Goal: Information Seeking & Learning: Learn about a topic

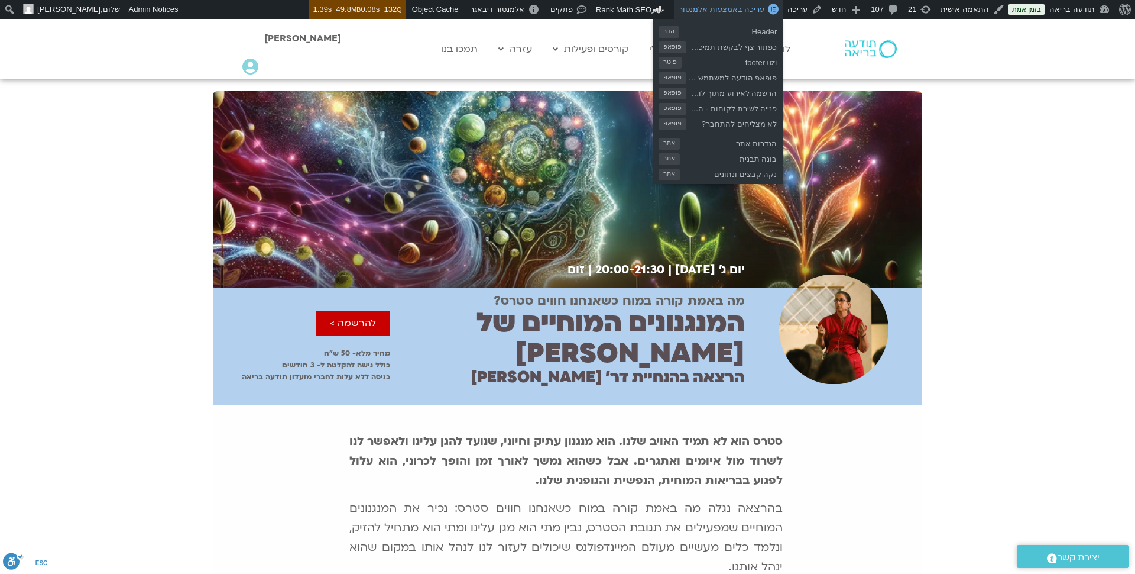
click at [765, 9] on span "עריכה באמצעות אלמנטור" at bounding box center [722, 9] width 86 height 9
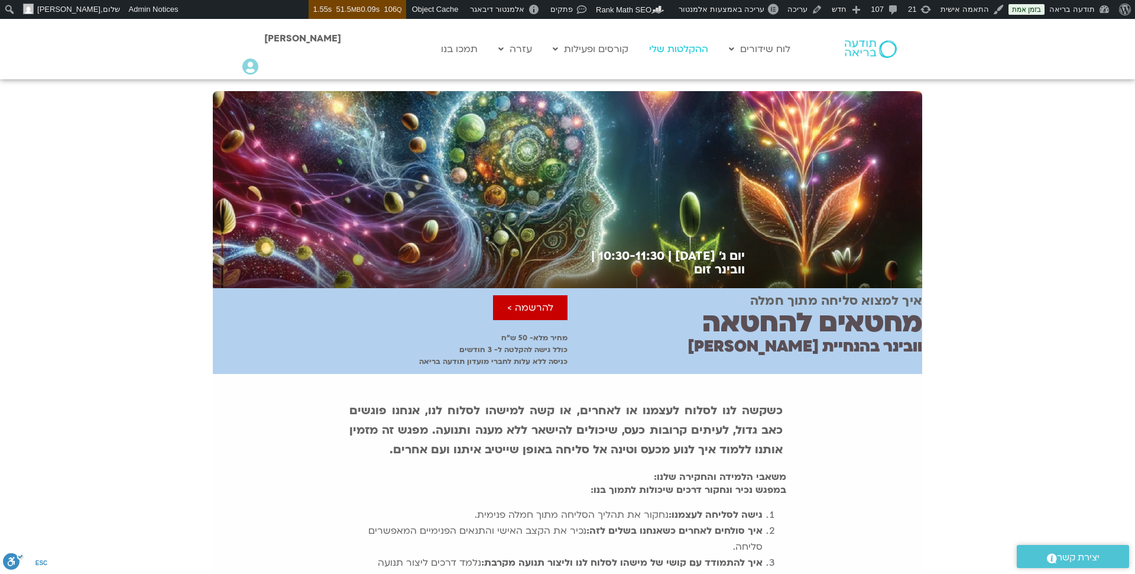
click at [688, 47] on link "ההקלטות שלי" at bounding box center [678, 49] width 71 height 22
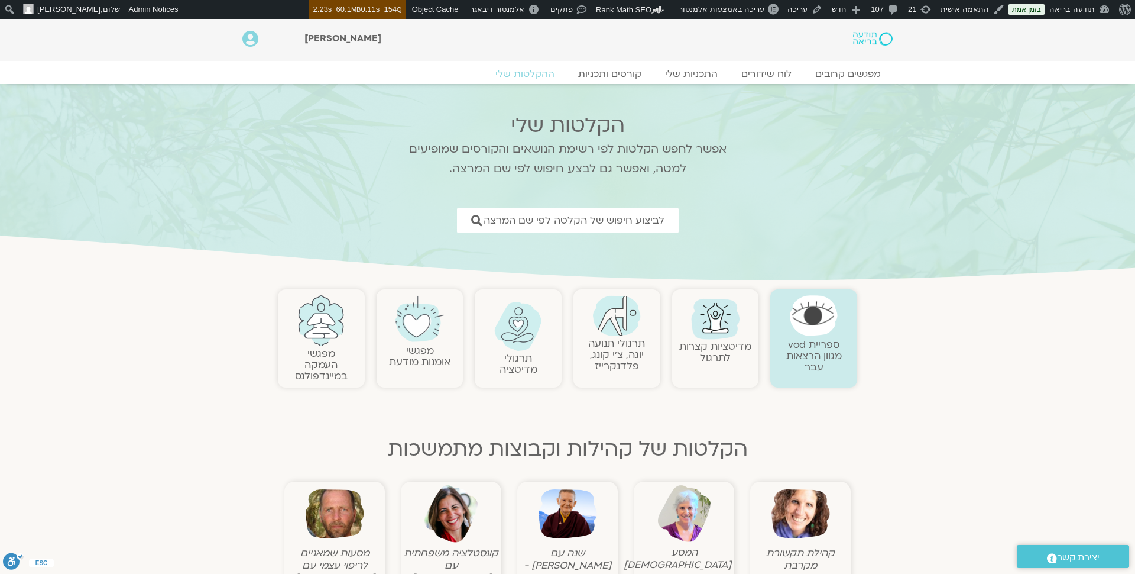
click at [800, 553] on figcaption "קהילת תקשורת מקרבת" at bounding box center [800, 558] width 95 height 25
click at [627, 72] on link "קורסים ותכניות" at bounding box center [610, 74] width 104 height 14
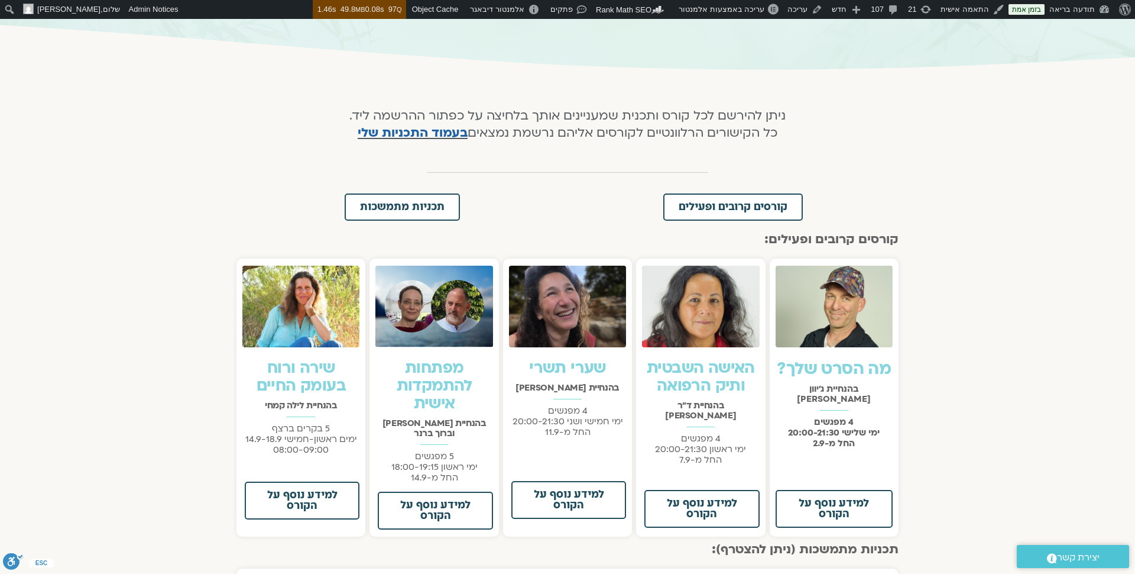
scroll to position [184, 0]
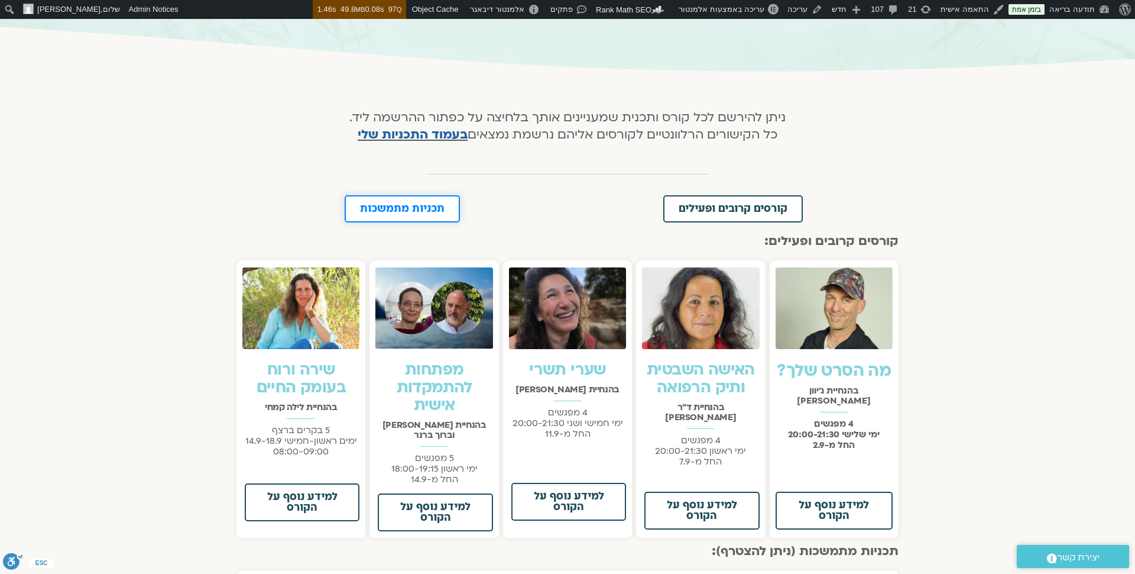
click at [443, 210] on span "תכניות מתמשכות" at bounding box center [402, 208] width 85 height 11
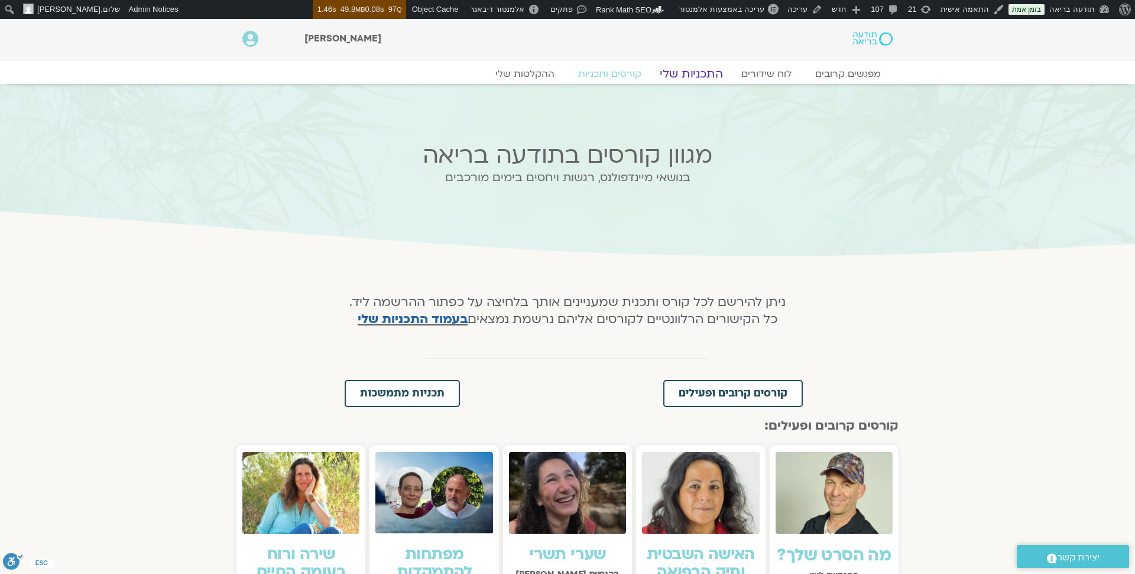
click at [688, 74] on link "התכניות שלי" at bounding box center [692, 74] width 92 height 14
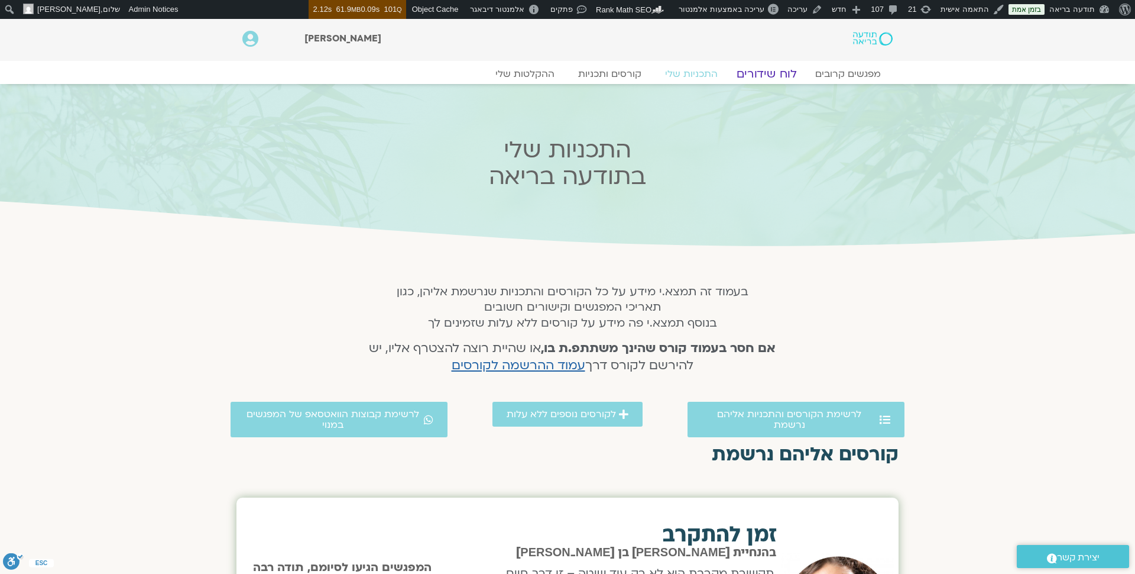
click at [784, 70] on link "לוח שידורים" at bounding box center [767, 74] width 89 height 14
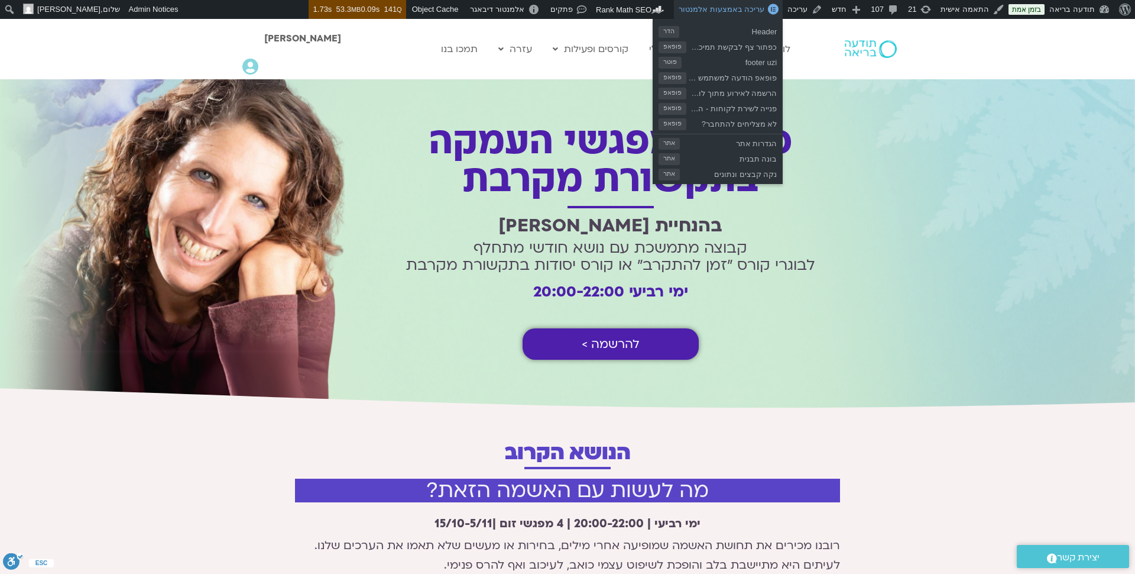
click at [765, 9] on span "עריכה באמצעות אלמנטור" at bounding box center [722, 9] width 86 height 9
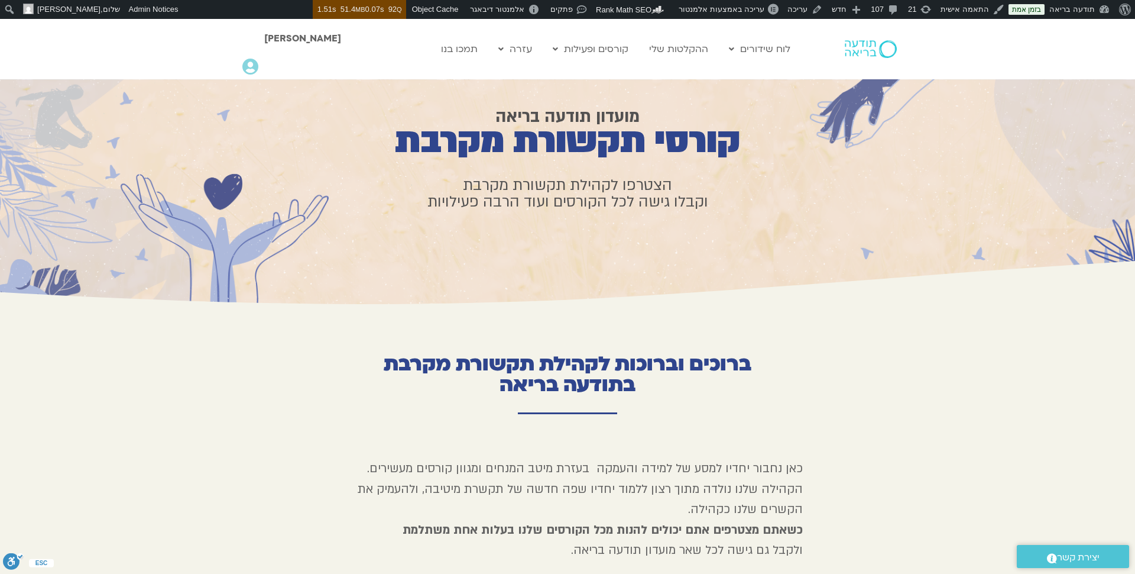
click at [858, 54] on img at bounding box center [871, 49] width 52 height 18
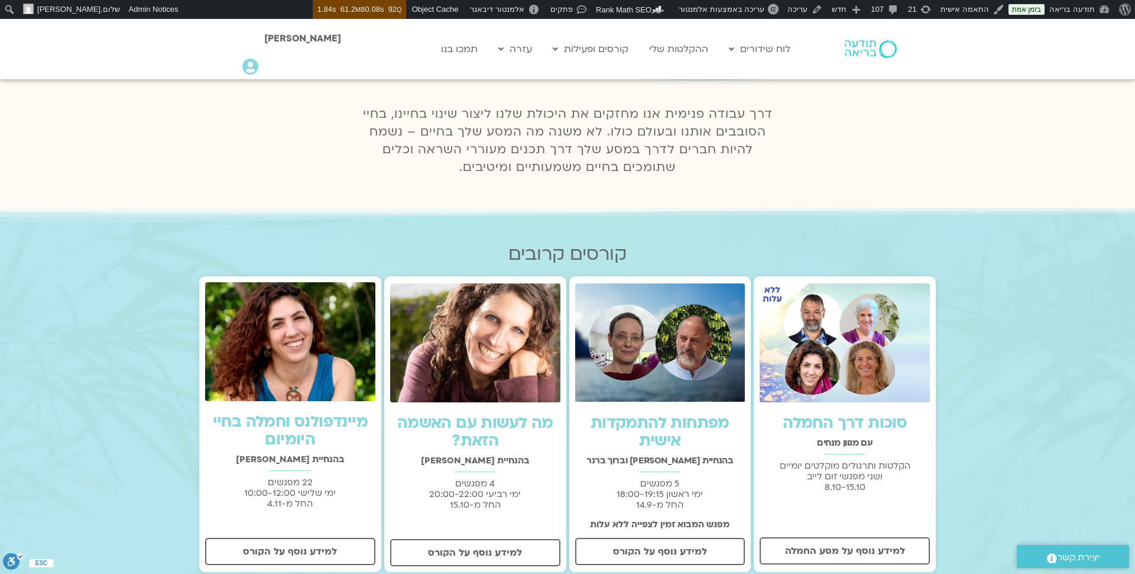
scroll to position [232, 0]
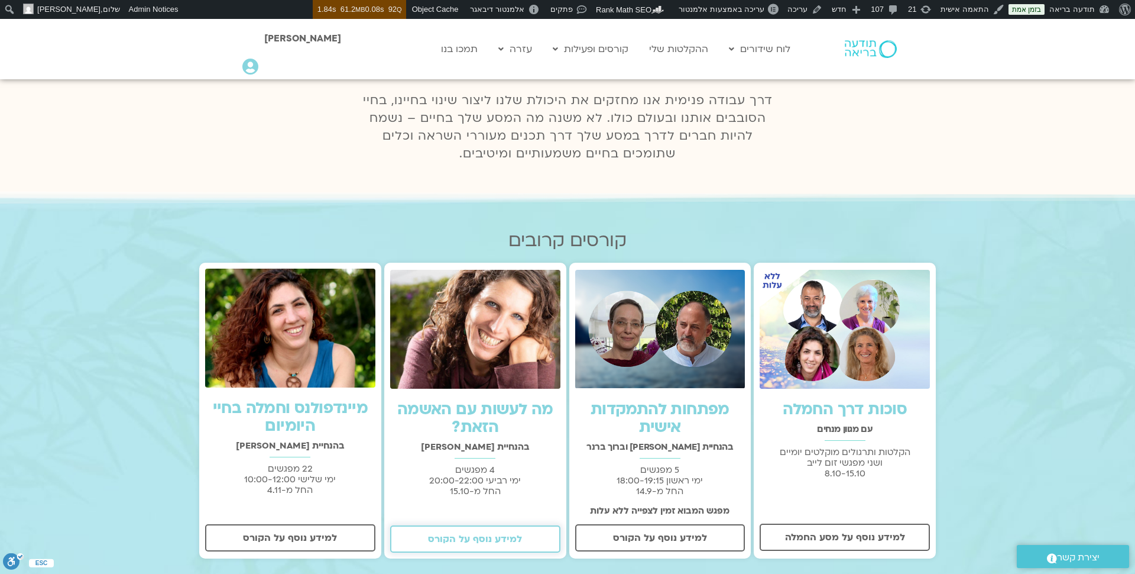
click at [484, 535] on span "למידע נוסף על הקורס" at bounding box center [475, 538] width 94 height 11
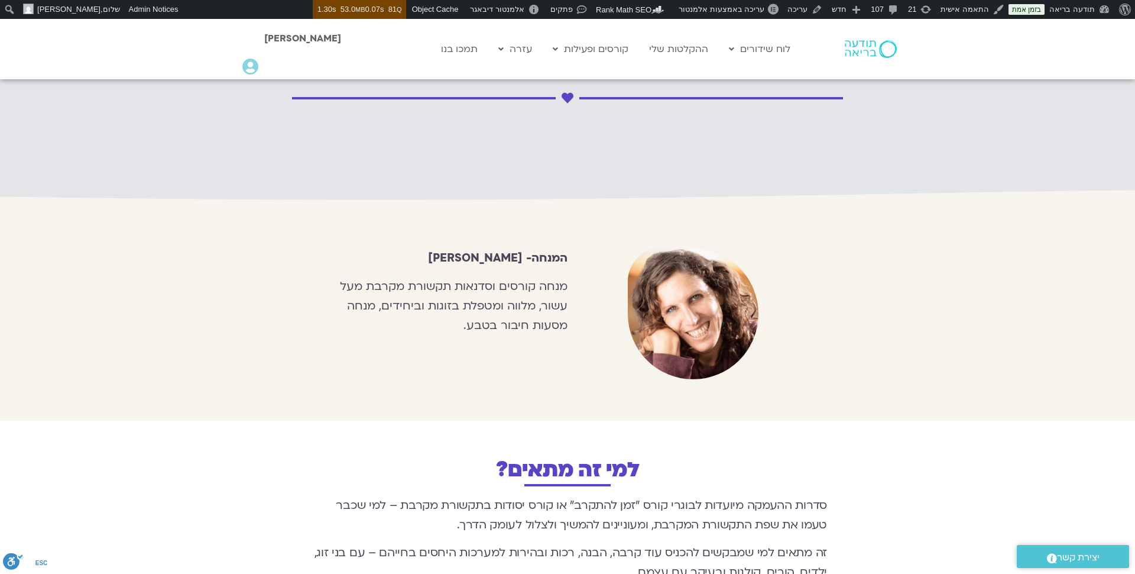
scroll to position [1077, 0]
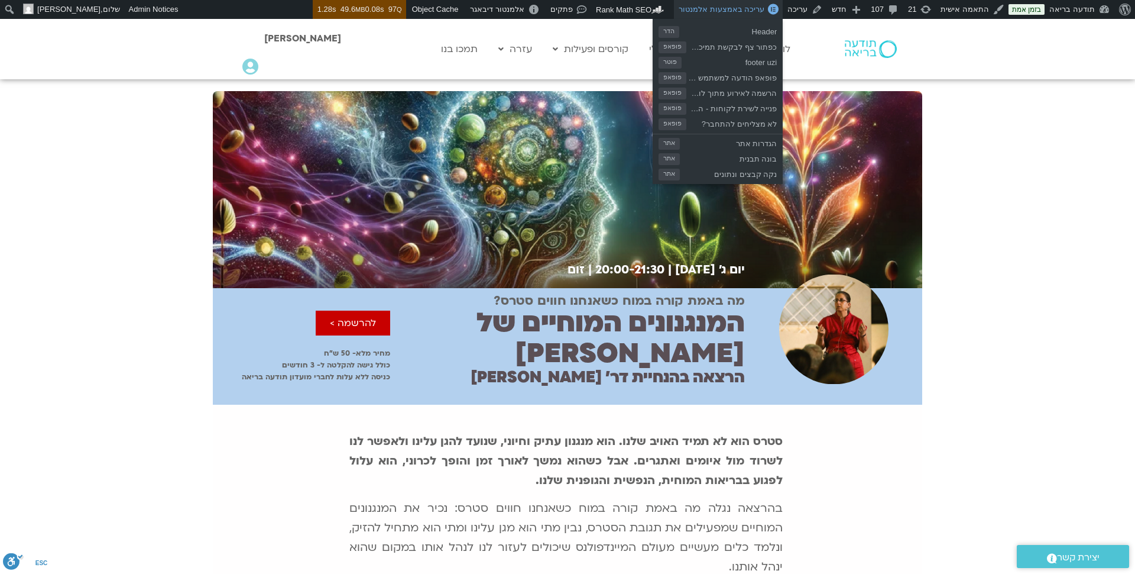
click at [765, 8] on span "עריכה באמצעות אלמנטור" at bounding box center [722, 9] width 86 height 9
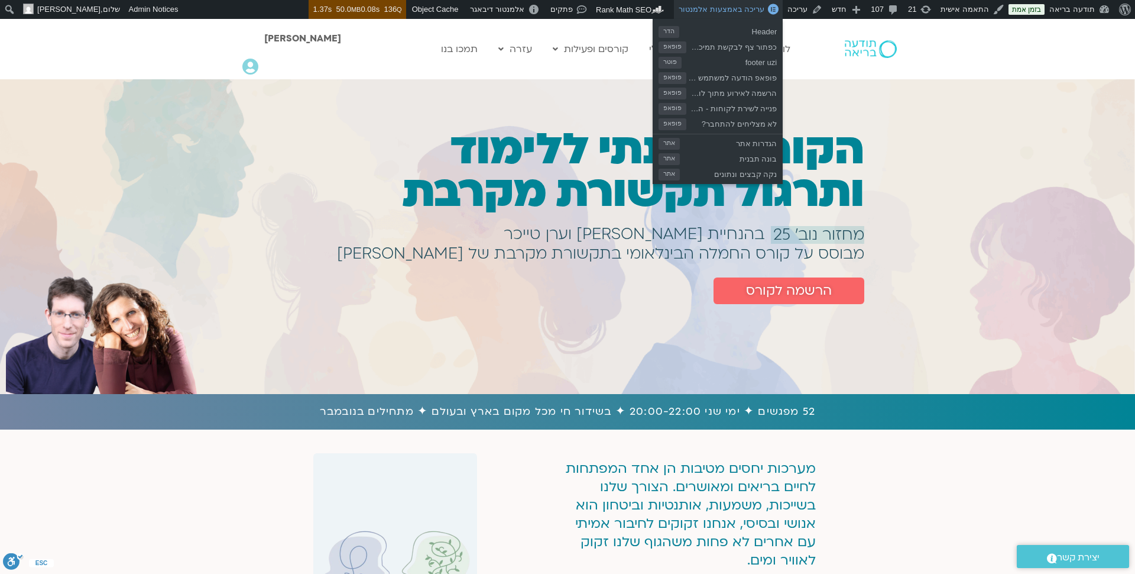
click at [765, 7] on span "עריכה באמצעות אלמנטור" at bounding box center [722, 9] width 86 height 9
